Goal: Task Accomplishment & Management: Manage account settings

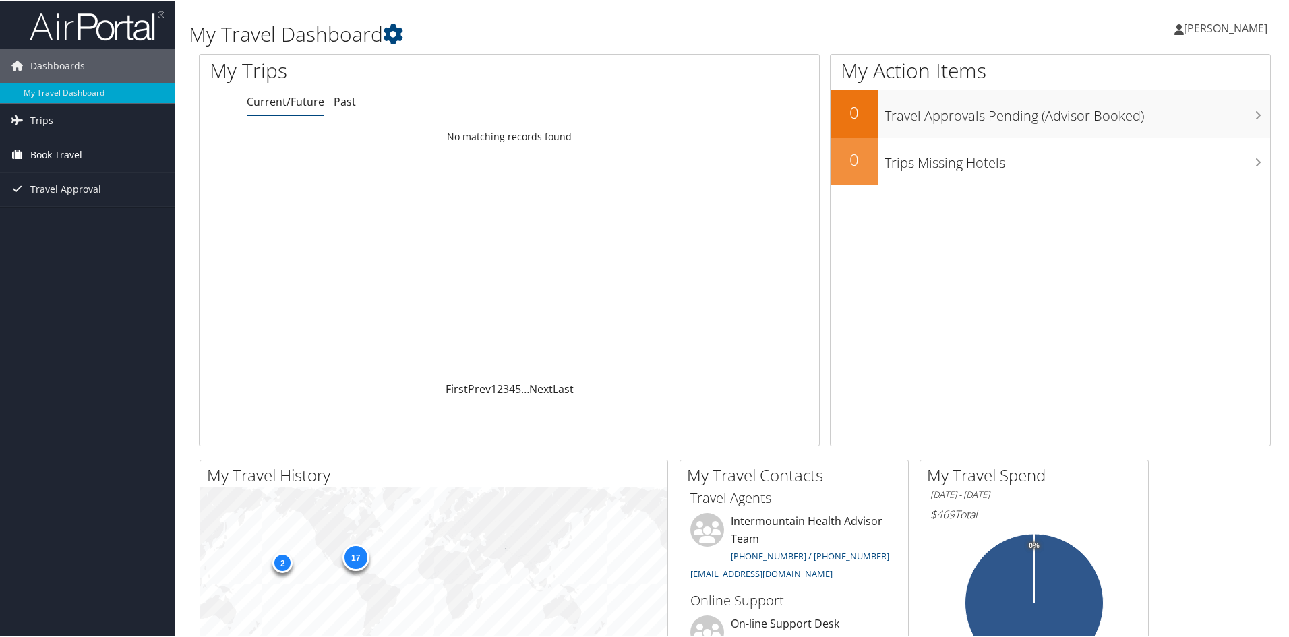
click at [91, 150] on link "Book Travel" at bounding box center [87, 154] width 175 height 34
click at [42, 125] on span "Trips" at bounding box center [41, 119] width 23 height 34
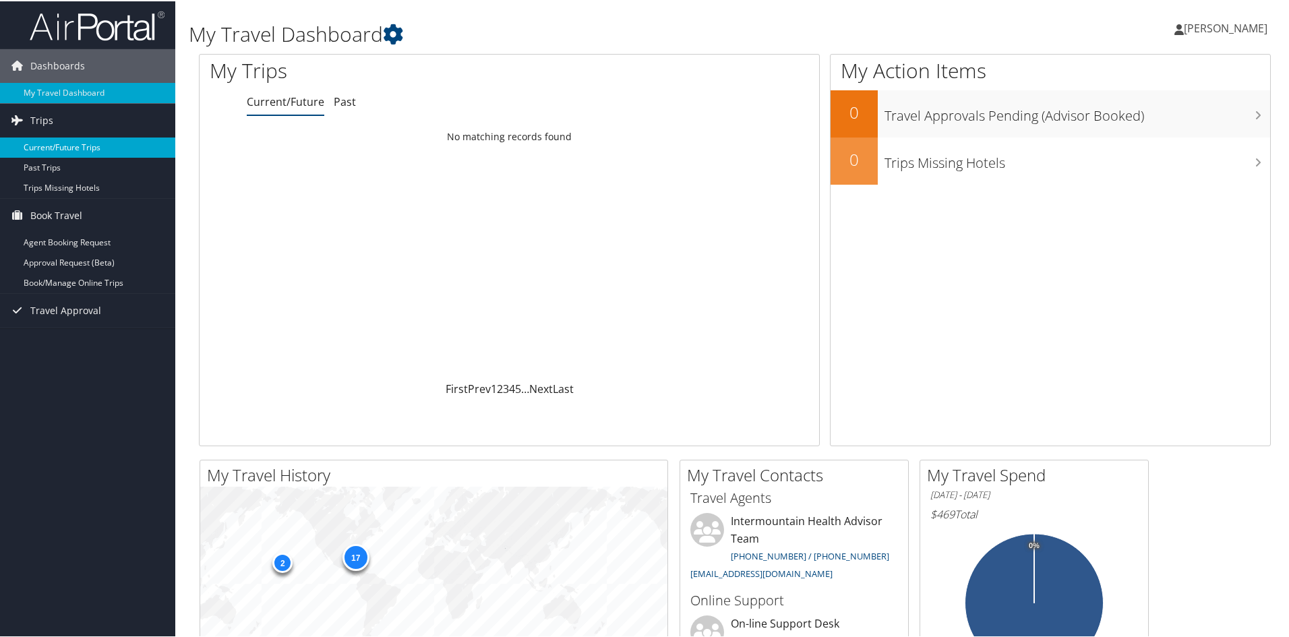
click at [69, 148] on link "Current/Future Trips" at bounding box center [87, 146] width 175 height 20
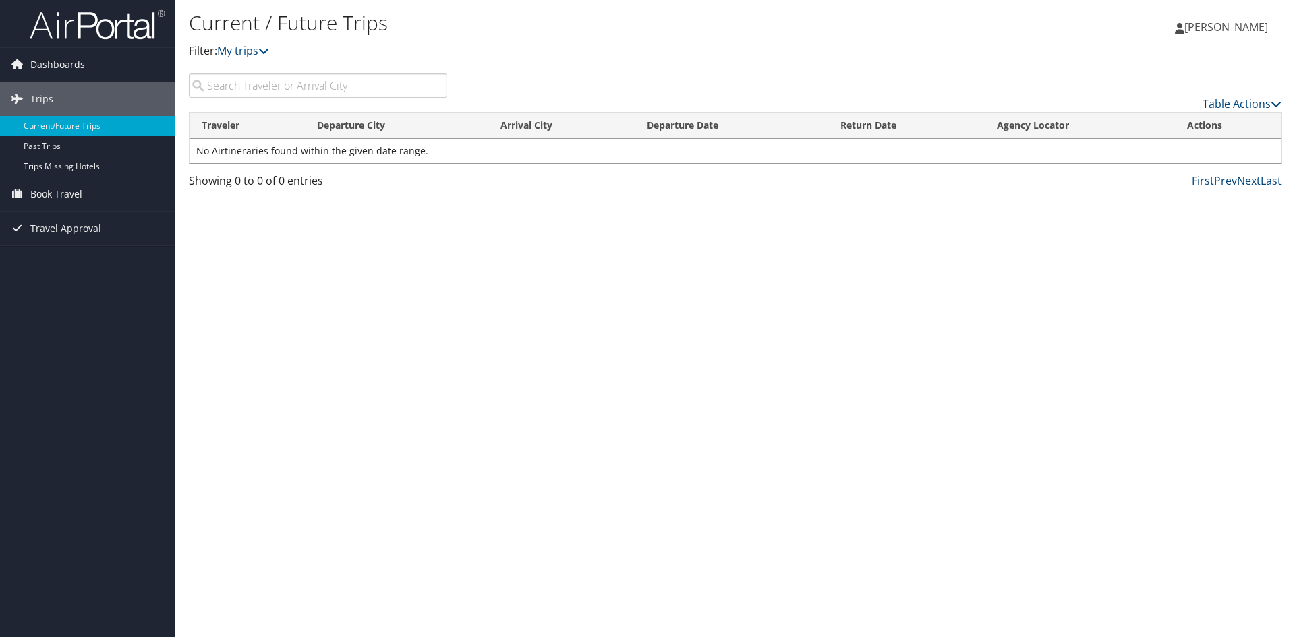
click at [295, 102] on div "Table Actions" at bounding box center [735, 92] width 1113 height 38
click at [299, 85] on input "search" at bounding box center [318, 85] width 258 height 24
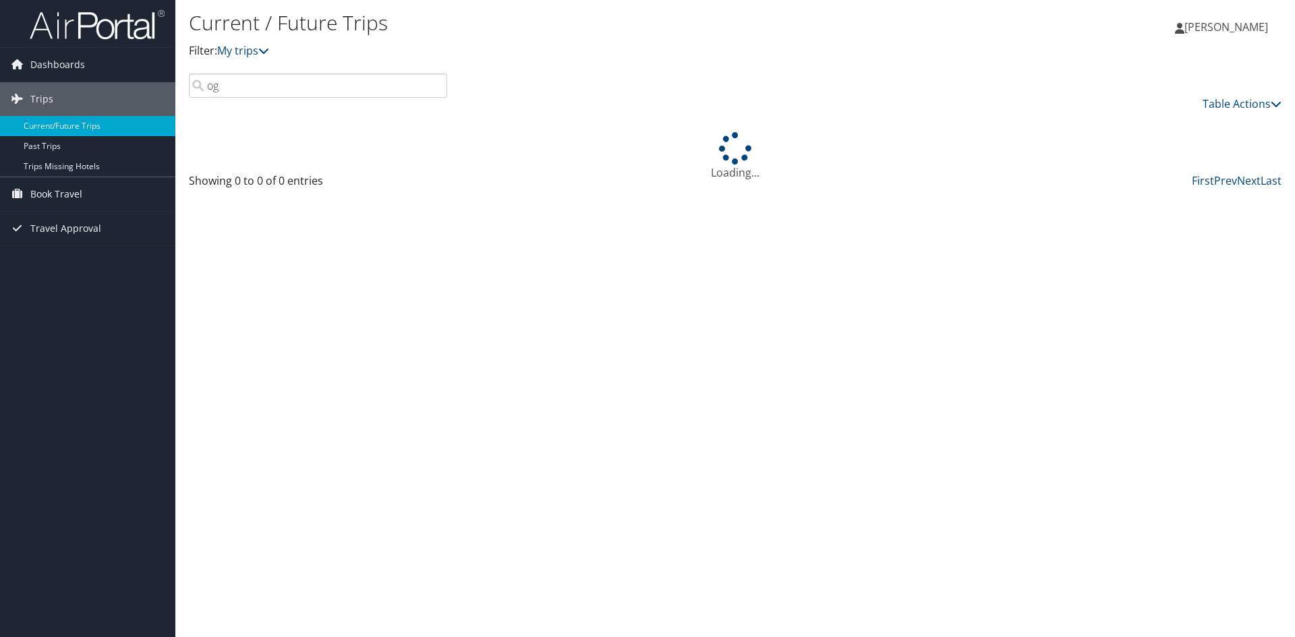
type input "o"
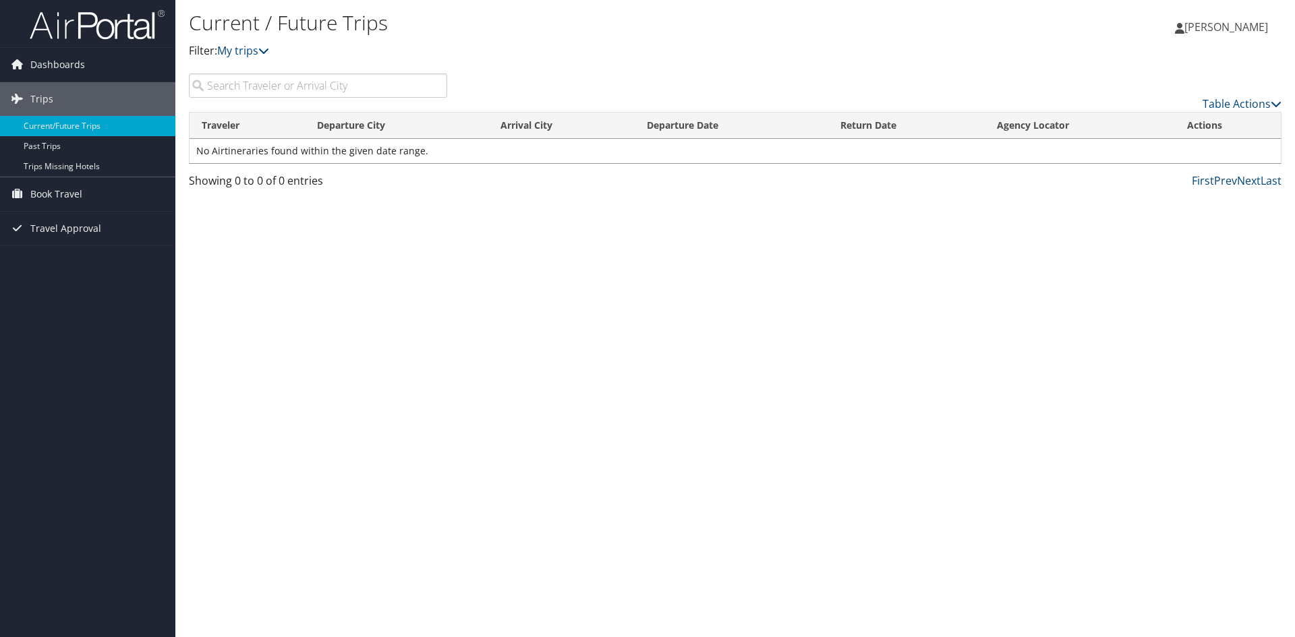
click at [307, 263] on div "Current / Future Trips Filter: My trips [PERSON_NAME] [PERSON_NAME] My Settings…" at bounding box center [734, 318] width 1119 height 637
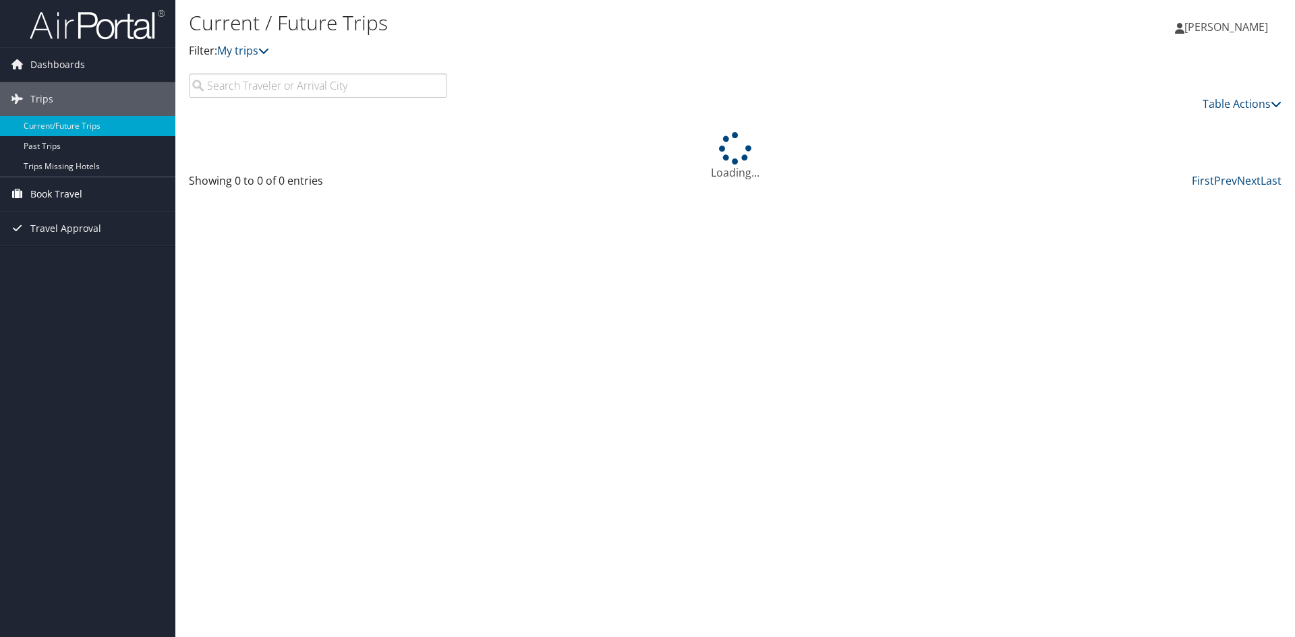
click at [73, 195] on span "Book Travel" at bounding box center [56, 194] width 52 height 34
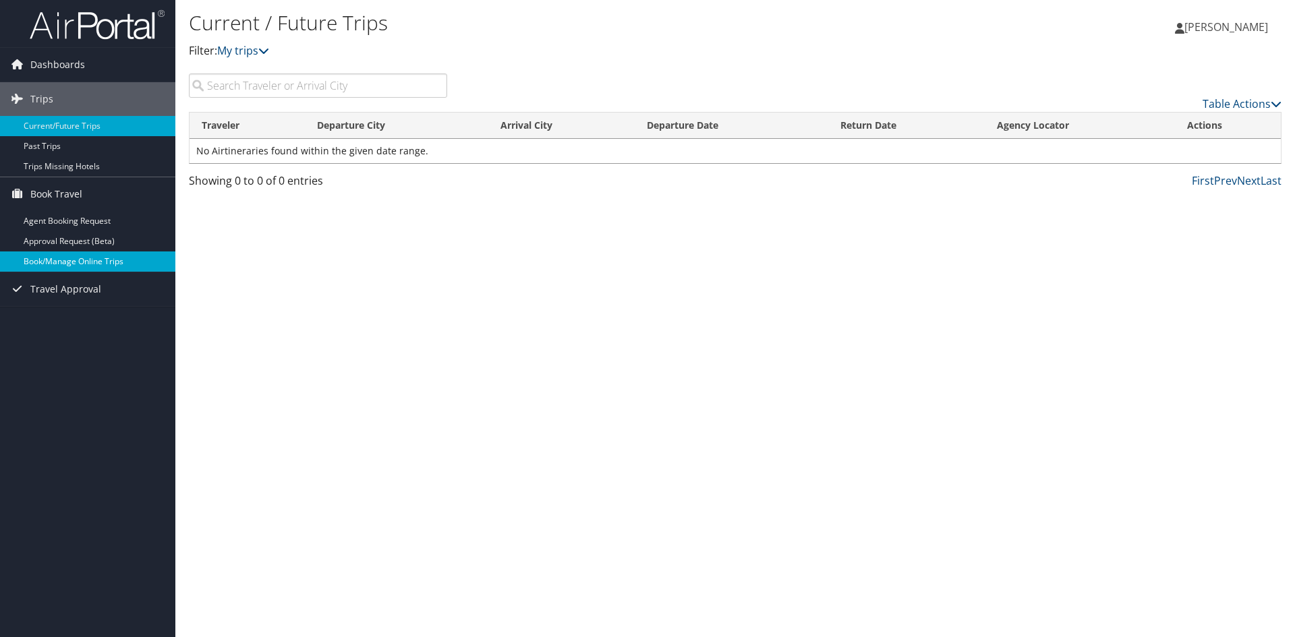
click at [84, 264] on link "Book/Manage Online Trips" at bounding box center [87, 262] width 175 height 20
